Goal: Information Seeking & Learning: Learn about a topic

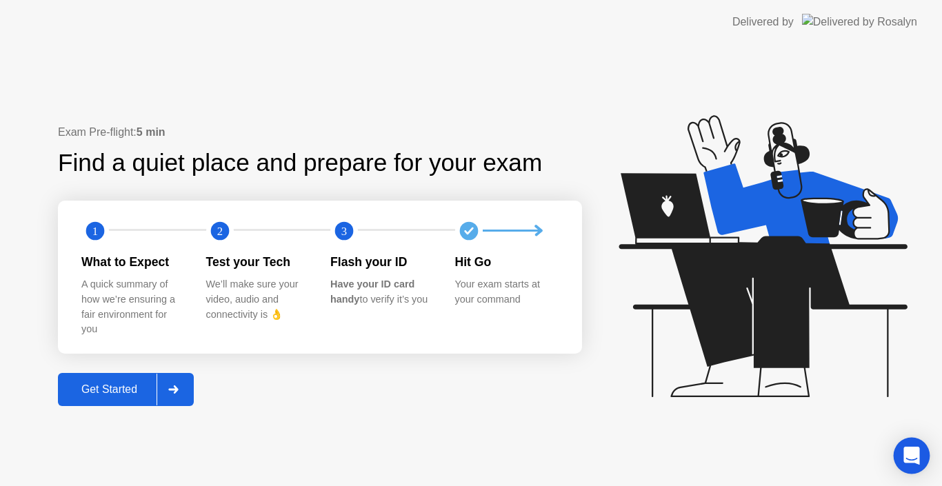
click at [917, 459] on icon "Open Intercom Messenger" at bounding box center [911, 456] width 16 height 18
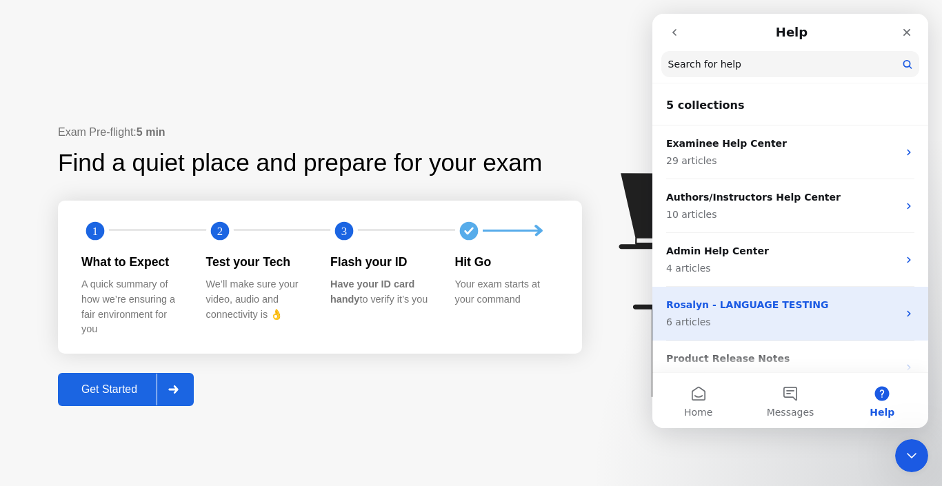
click at [905, 312] on icon "Intercom messenger" at bounding box center [908, 313] width 11 height 11
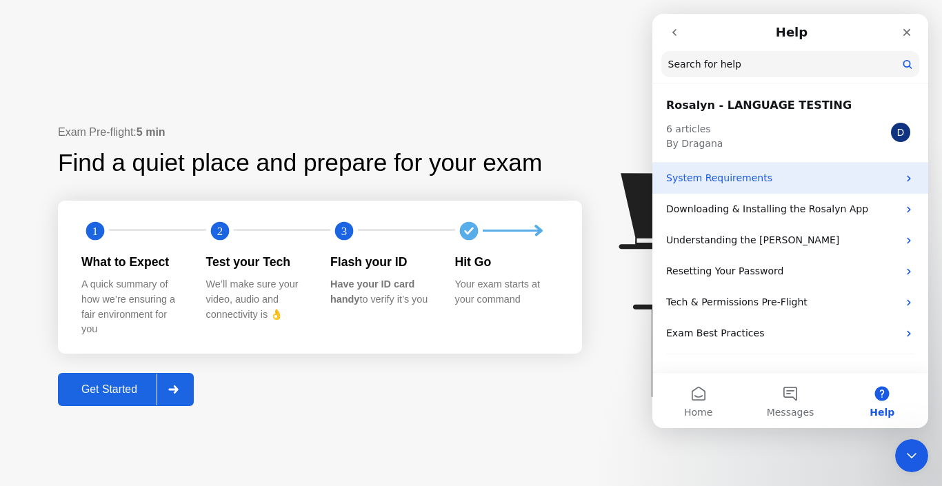
click at [914, 179] on div "System Requirements" at bounding box center [790, 178] width 276 height 31
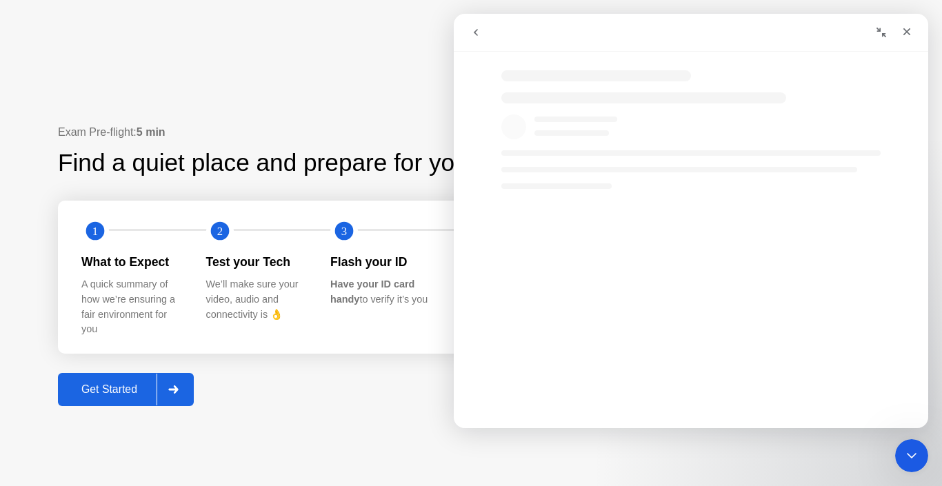
click at [909, 179] on div "Intercom messenger" at bounding box center [691, 169] width 474 height 39
click at [475, 38] on button "go back" at bounding box center [476, 32] width 26 height 26
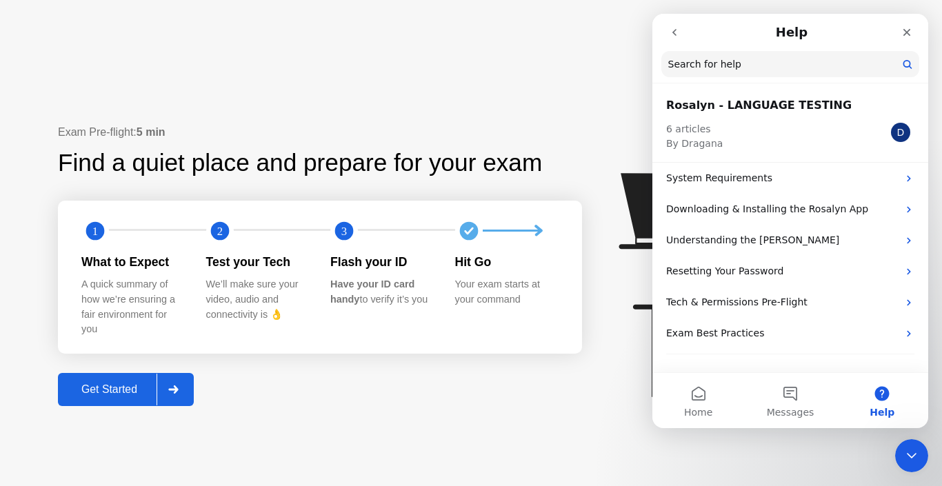
click at [738, 110] on h2 "Rosalyn - LANGUAGE TESTING" at bounding box center [790, 105] width 248 height 17
click at [902, 130] on div "D" at bounding box center [900, 132] width 19 height 19
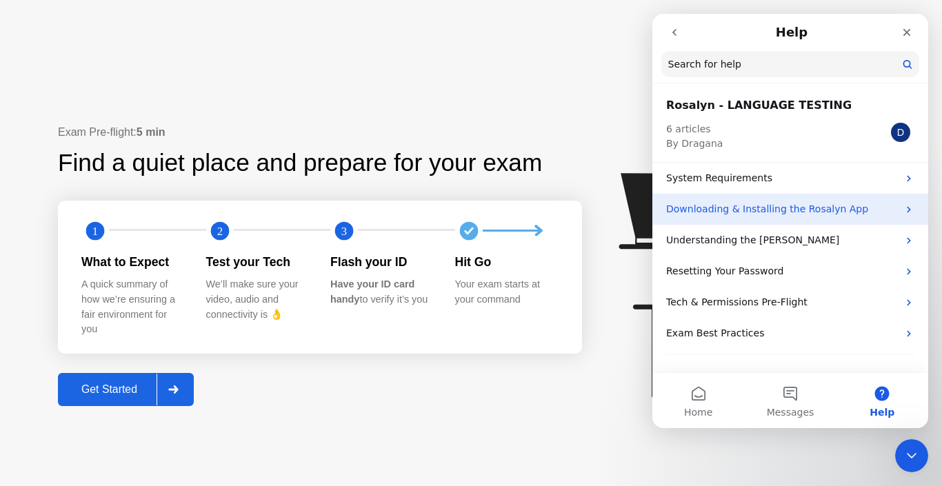
click at [703, 201] on div "Downloading & Installing the Rosalyn App" at bounding box center [790, 209] width 276 height 31
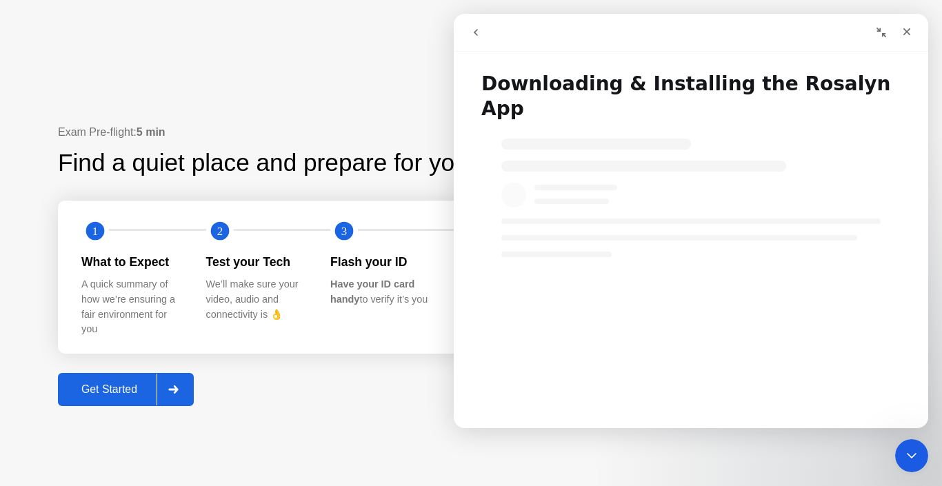
click at [474, 30] on icon "go back" at bounding box center [475, 32] width 11 height 11
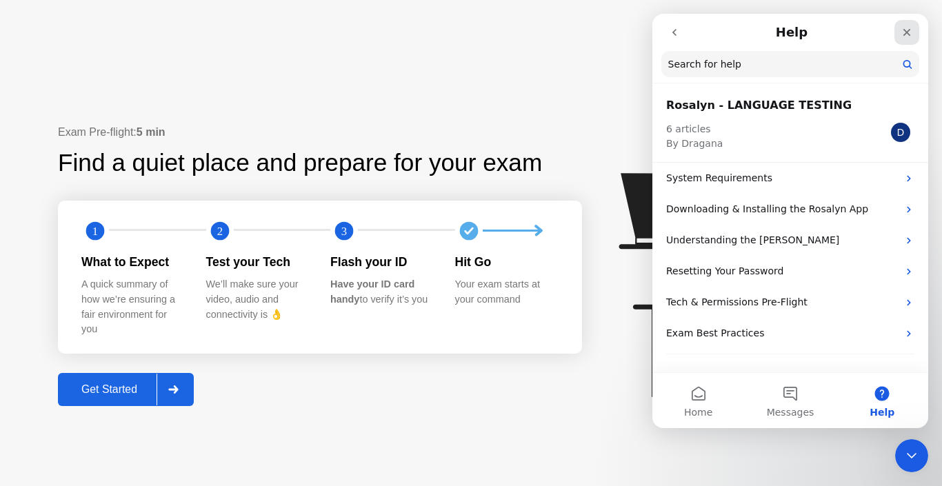
click at [909, 33] on icon "Close" at bounding box center [906, 32] width 11 height 11
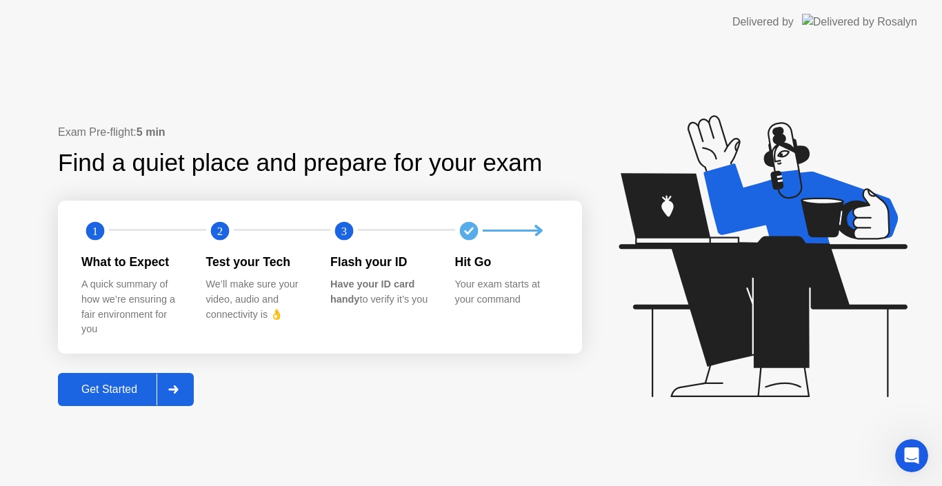
click at [885, 23] on img at bounding box center [859, 22] width 115 height 16
click at [794, 19] on div "Delivered by" at bounding box center [762, 22] width 61 height 17
click at [794, 23] on div "Delivered by" at bounding box center [762, 22] width 61 height 17
click at [903, 464] on div "Open Intercom Messenger" at bounding box center [910, 454] width 46 height 46
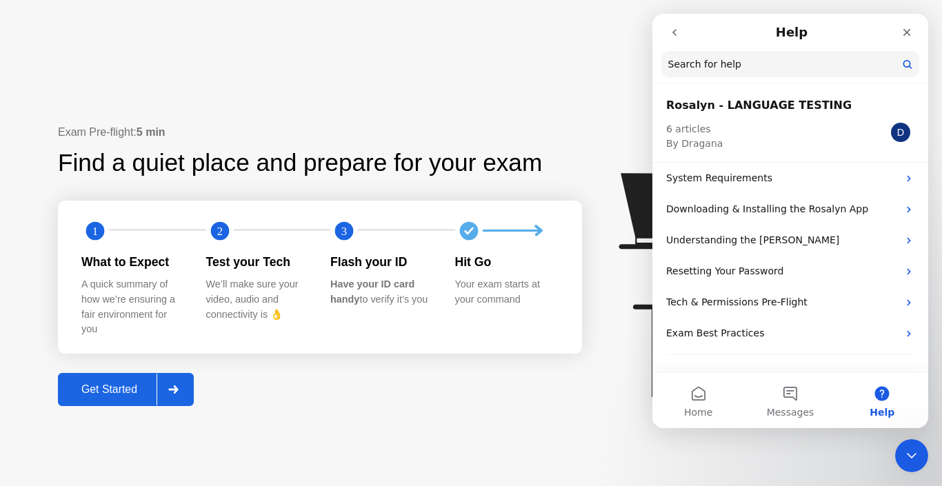
click at [779, 68] on input "Search for help" at bounding box center [790, 64] width 258 height 26
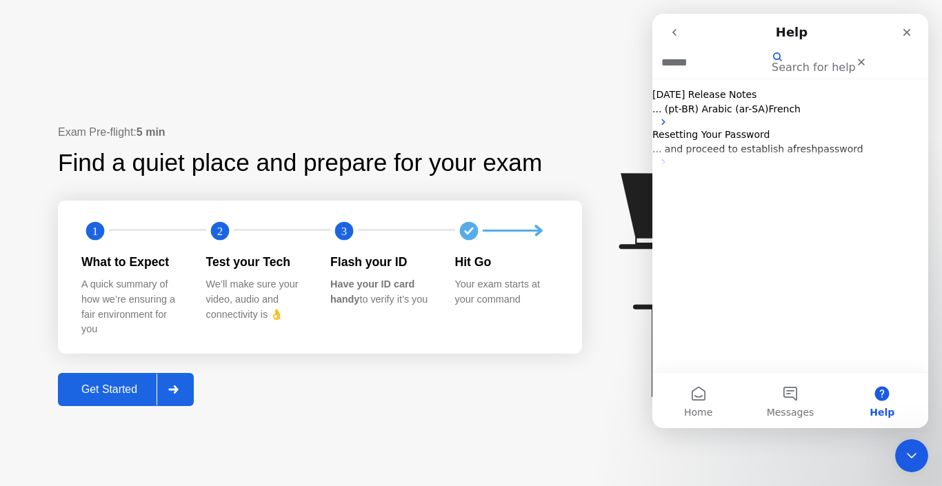
type input "******"
click at [818, 117] on p "... (pt-BR) Arabic (ar-SA) French" at bounding box center [790, 109] width 276 height 14
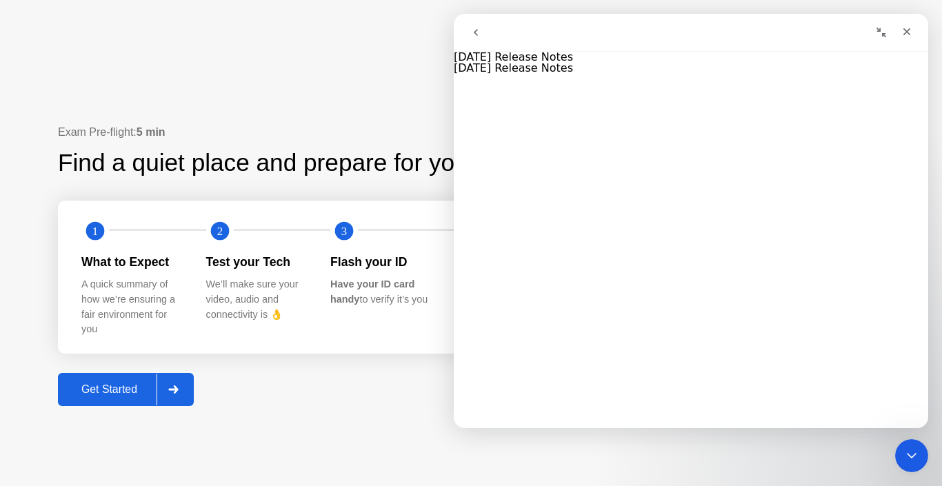
scroll to position [1339, 0]
click at [477, 36] on icon "go back" at bounding box center [475, 32] width 11 height 11
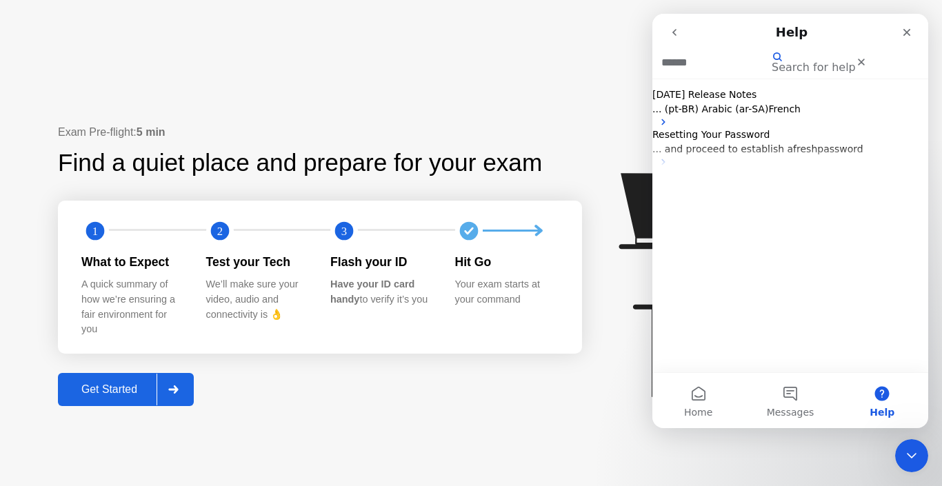
click at [772, 67] on input "******" at bounding box center [716, 63] width 110 height 12
drag, startPoint x: 821, startPoint y: 67, endPoint x: 667, endPoint y: 70, distance: 154.5
click at [667, 68] on input "******" at bounding box center [716, 63] width 110 height 12
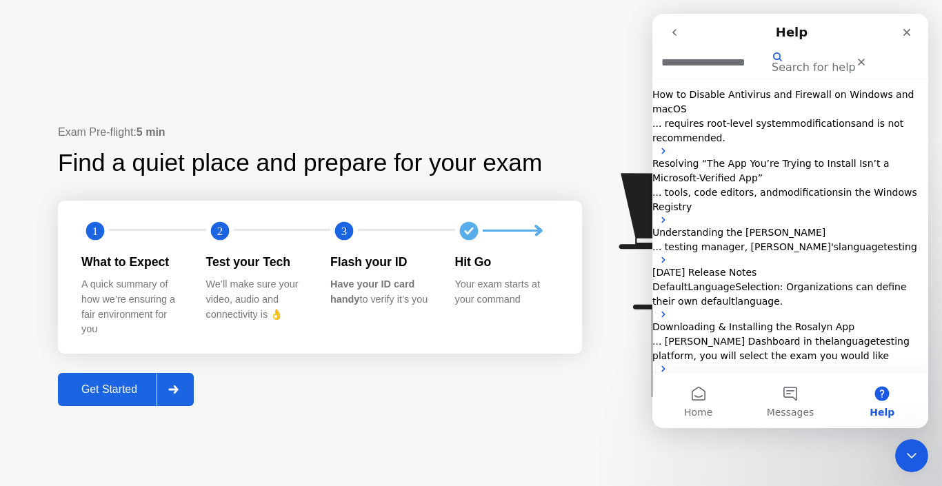
type input "**********"
click at [780, 307] on span "language" at bounding box center [757, 301] width 45 height 11
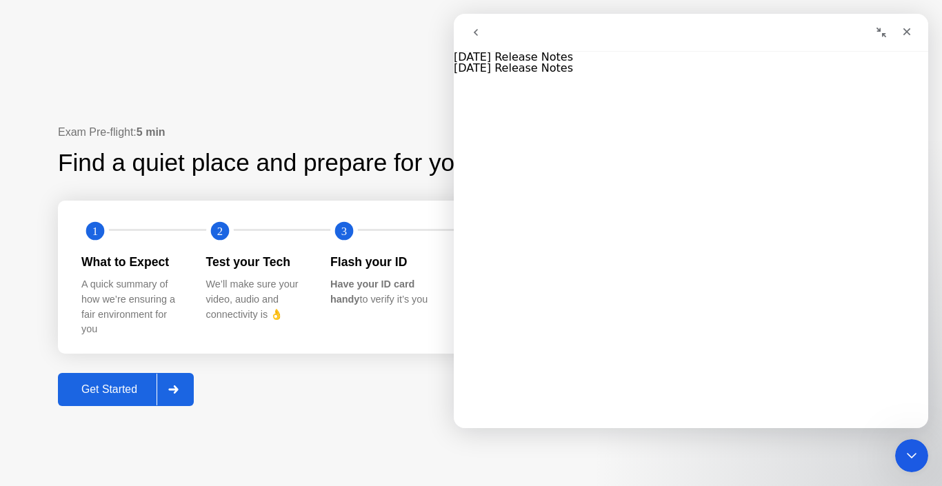
scroll to position [538, 0]
click at [906, 30] on icon "Close" at bounding box center [907, 32] width 8 height 8
